Goal: Task Accomplishment & Management: Manage account settings

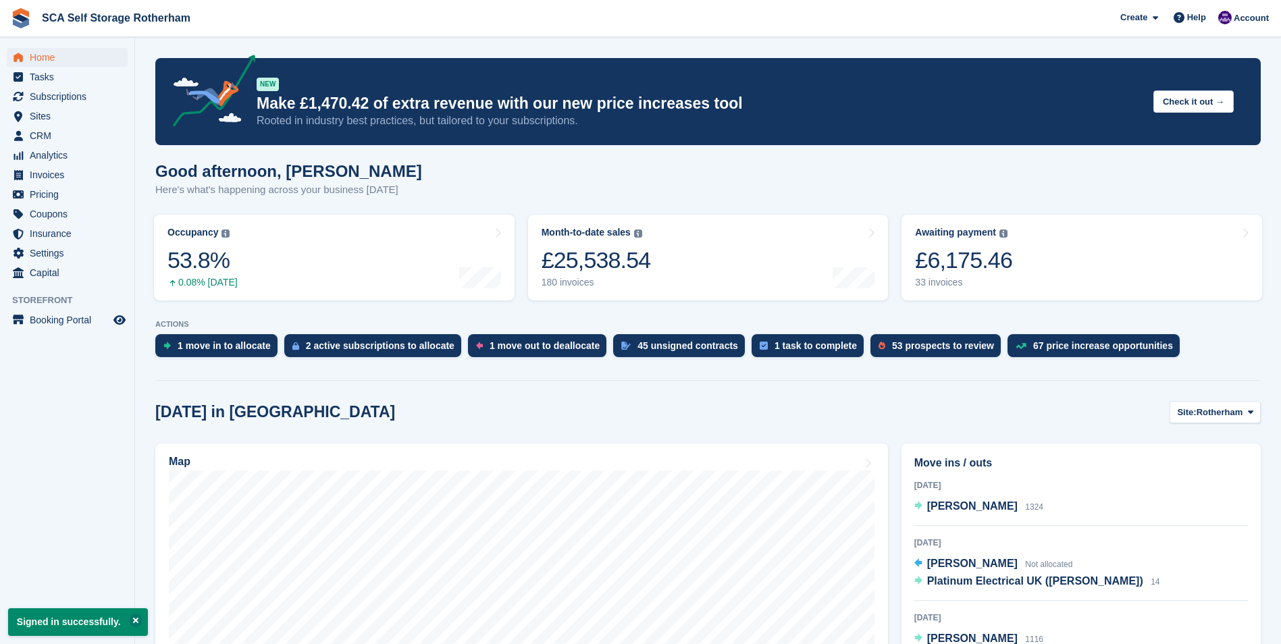
scroll to position [68, 0]
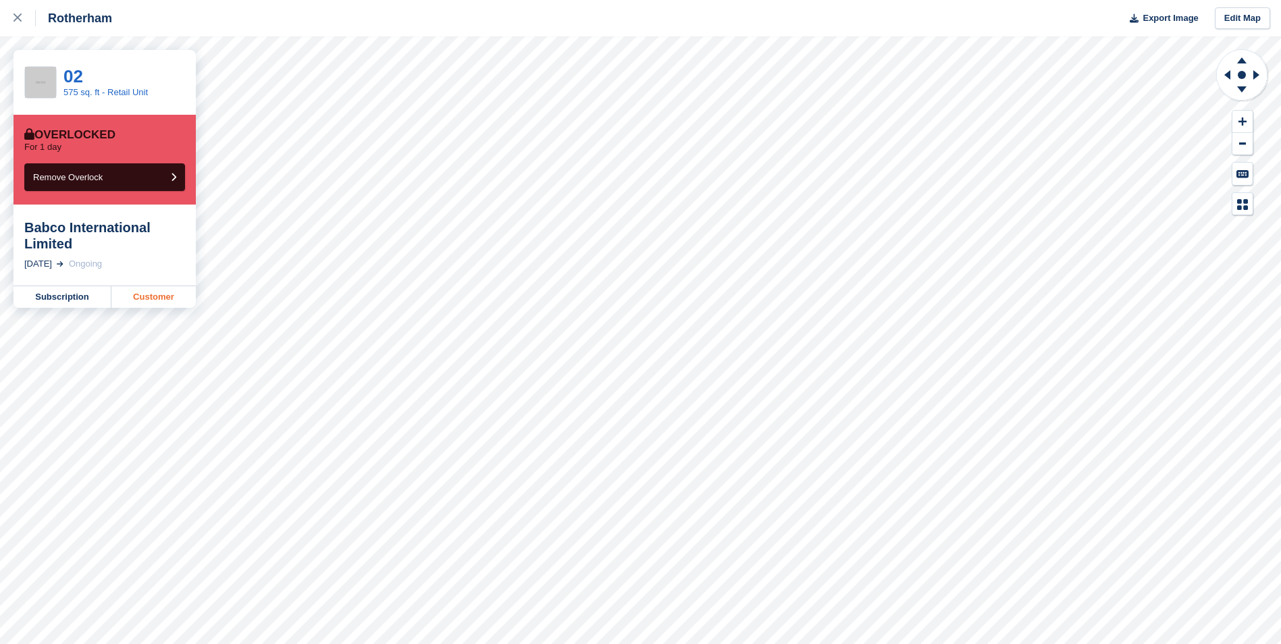
click at [174, 292] on link "Customer" at bounding box center [153, 297] width 84 height 22
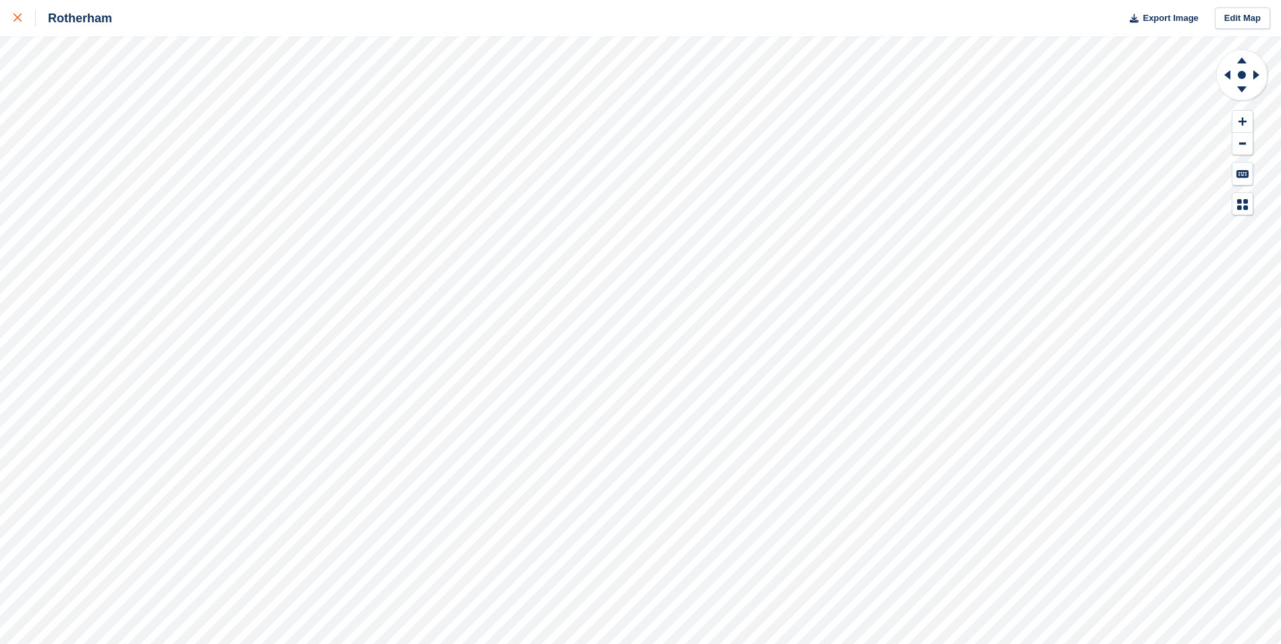
click at [15, 14] on icon at bounding box center [18, 18] width 8 height 8
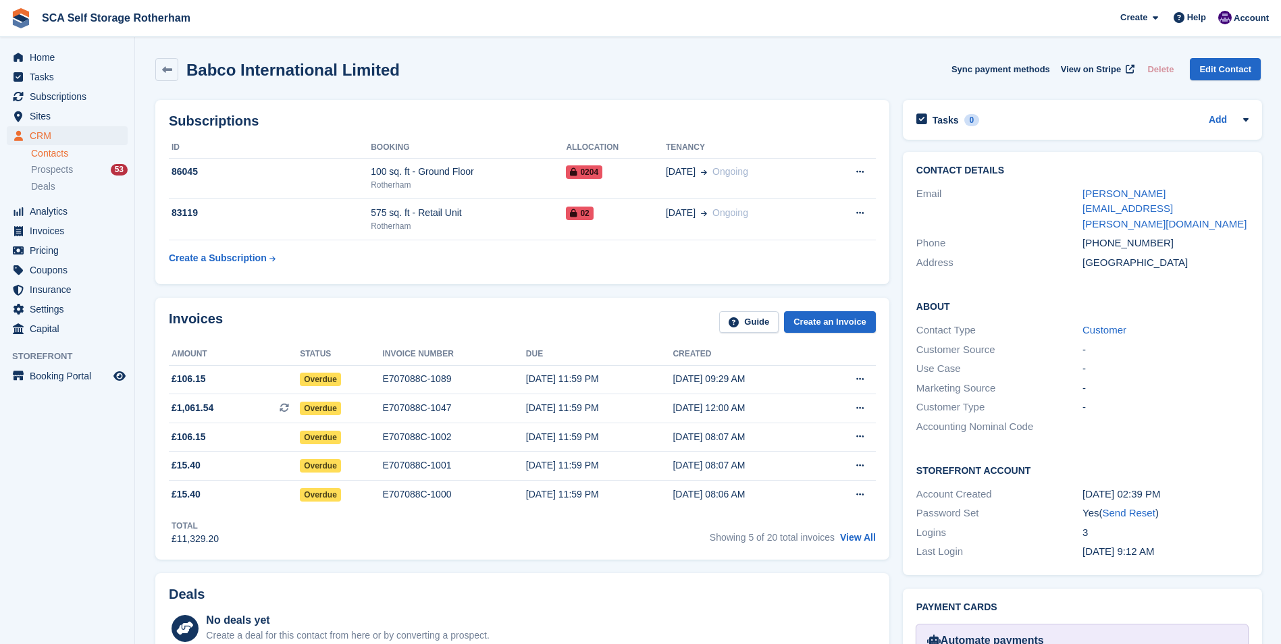
click at [323, 326] on div "Invoices Guide Create an Invoice" at bounding box center [522, 326] width 707 height 30
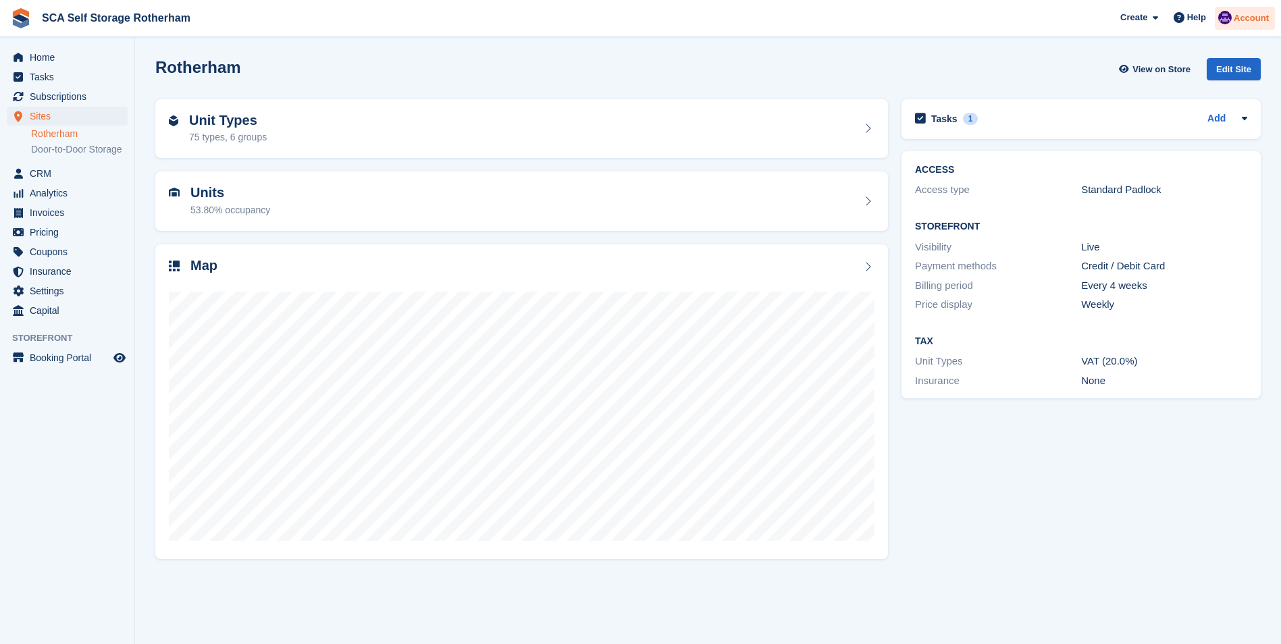
click at [1245, 20] on span "Account" at bounding box center [1250, 18] width 35 height 14
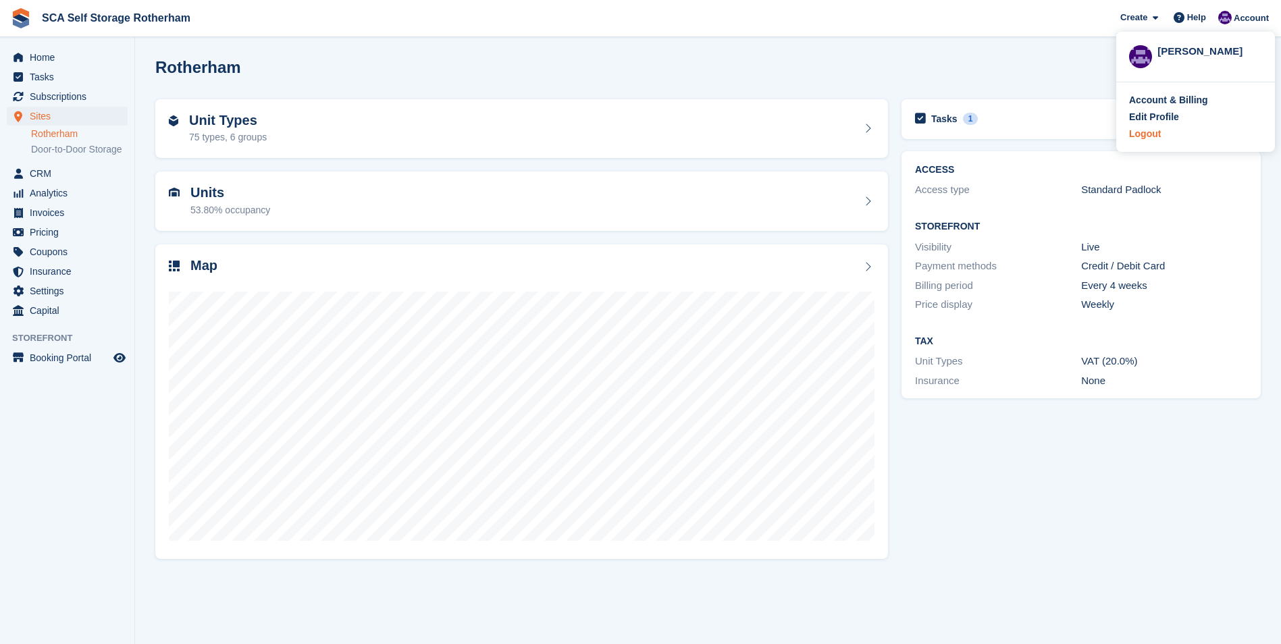
click at [1151, 134] on div "Logout" at bounding box center [1145, 134] width 32 height 14
